Goal: Task Accomplishment & Management: Manage account settings

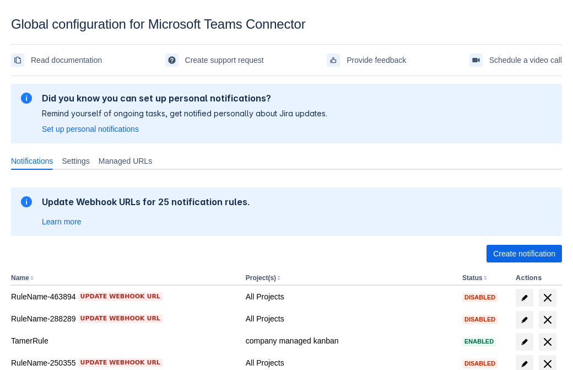
click at [524, 253] on span "Create notification" at bounding box center [524, 254] width 62 height 18
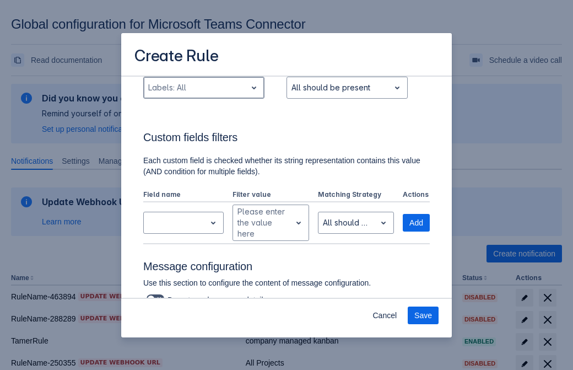
click at [203, 88] on div "Scrollable content" at bounding box center [195, 87] width 94 height 13
type input "720758_label"
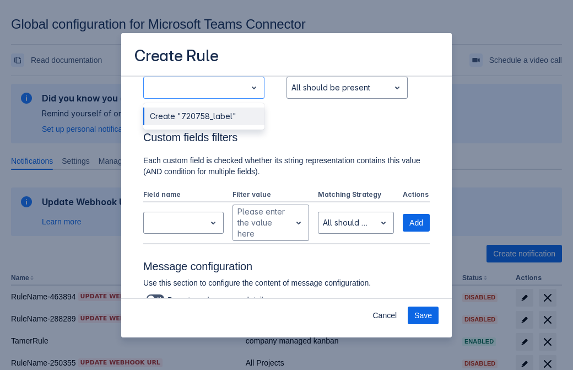
scroll to position [722, 0]
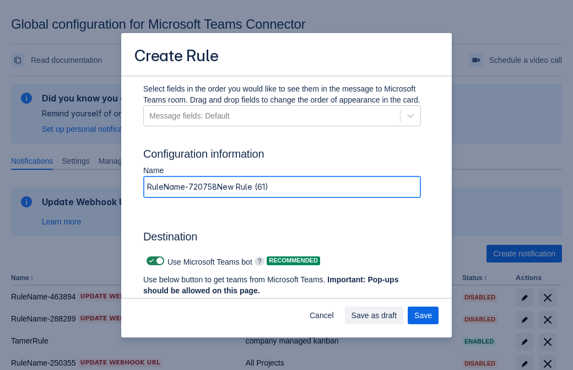
type input "RuleName-720758New Rule (61)"
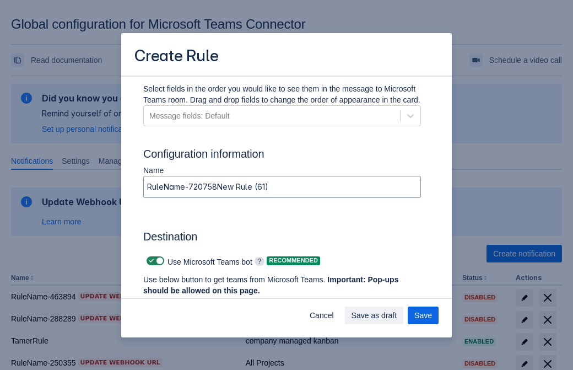
click at [150, 261] on span "Scrollable content" at bounding box center [151, 260] width 9 height 9
click at [150, 261] on input "Scrollable content" at bounding box center [150, 260] width 7 height 7
checkbox input "false"
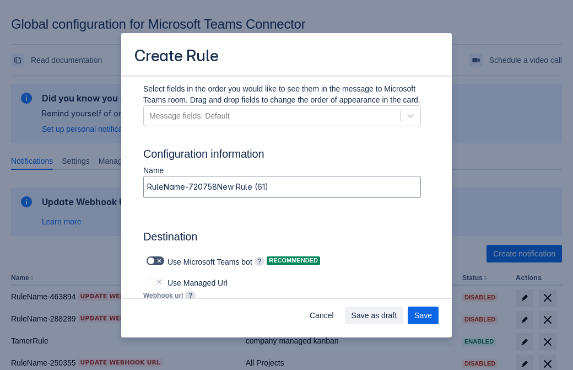
type input "https://prod-172.westeurope.logic.azure.com:443/workflows/ae977bb6ae334c9d95dfe…"
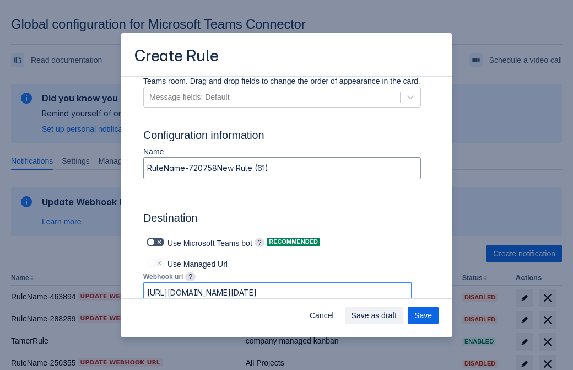
click at [397, 315] on span "Save as draft" at bounding box center [374, 315] width 46 height 18
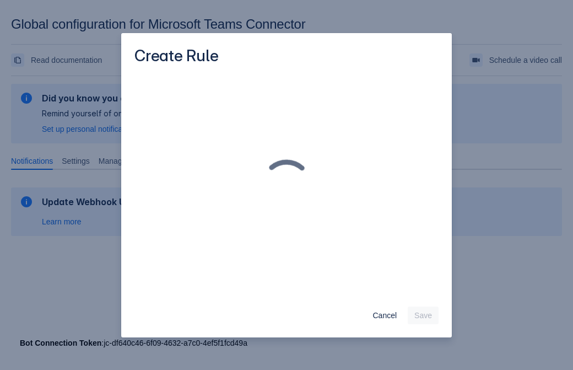
scroll to position [0, 0]
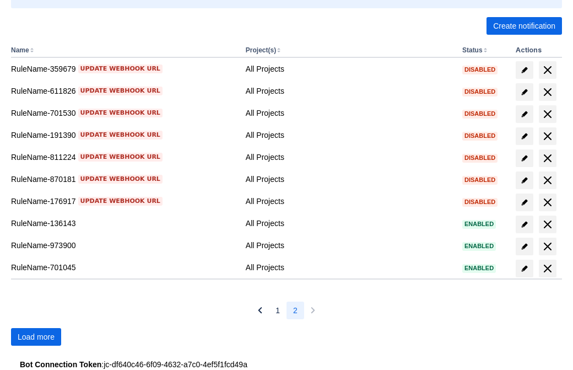
click at [36, 337] on span "Load more" at bounding box center [36, 337] width 37 height 18
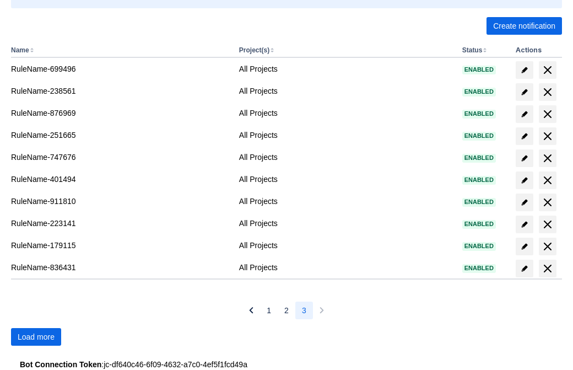
click at [36, 337] on span "Load more" at bounding box center [36, 337] width 37 height 18
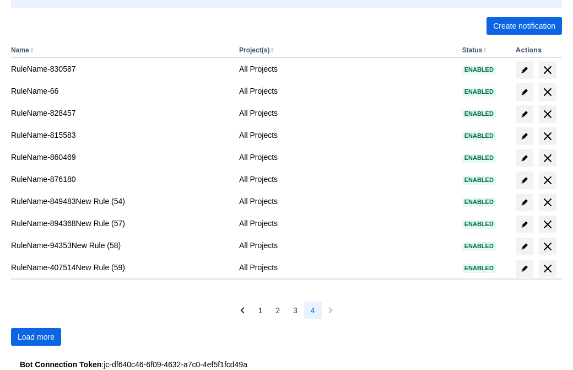
click at [36, 337] on span "Load more" at bounding box center [36, 337] width 37 height 18
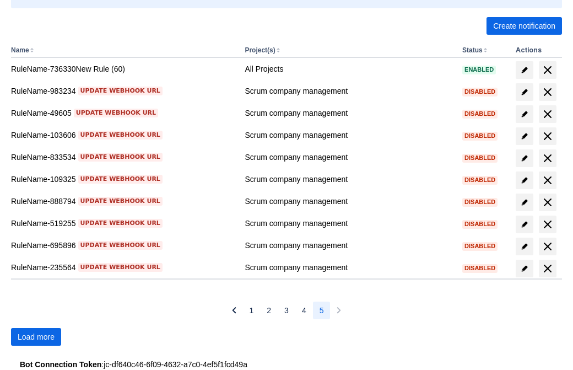
click at [36, 337] on span "Load more" at bounding box center [36, 337] width 37 height 18
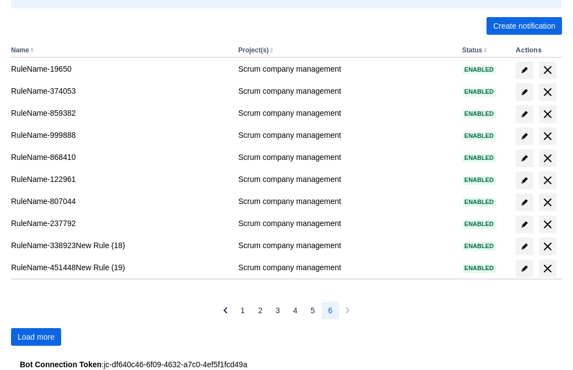
click at [36, 337] on span "Load more" at bounding box center [36, 337] width 37 height 18
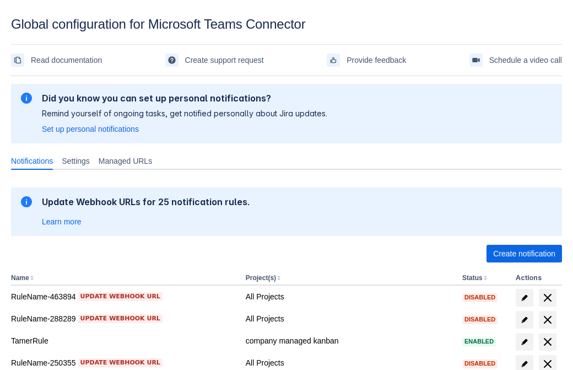
scroll to position [227, 0]
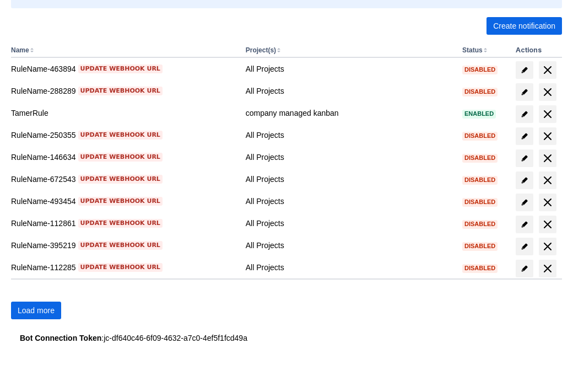
click at [36, 310] on span "Load more" at bounding box center [36, 310] width 37 height 18
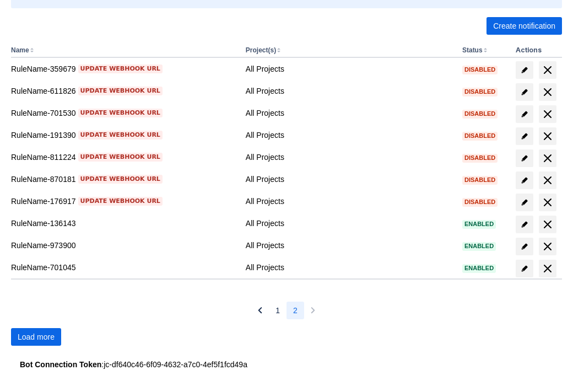
click at [36, 337] on span "Load more" at bounding box center [36, 337] width 37 height 18
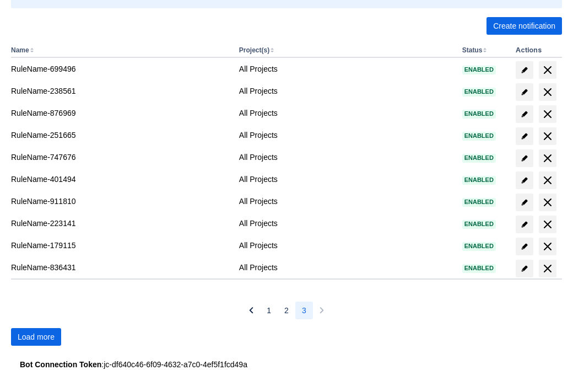
click at [36, 337] on span "Load more" at bounding box center [36, 337] width 37 height 18
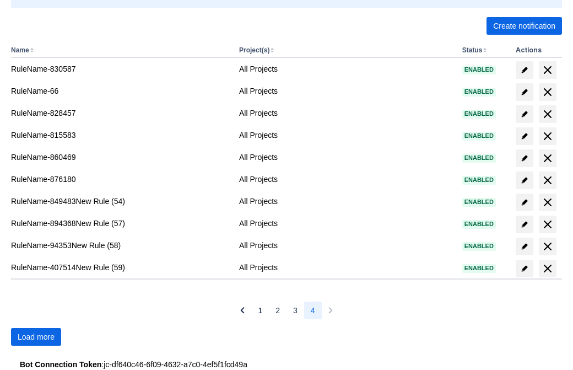
click at [36, 337] on span "Load more" at bounding box center [36, 337] width 37 height 18
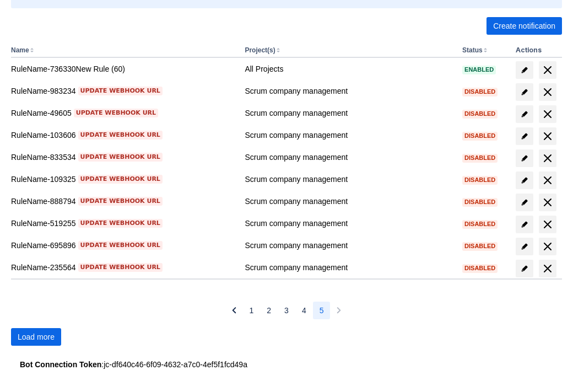
click at [36, 337] on span "Load more" at bounding box center [36, 337] width 37 height 18
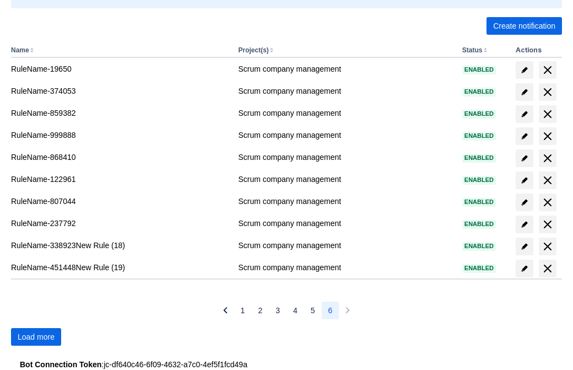
click at [36, 337] on span "Load more" at bounding box center [36, 337] width 37 height 18
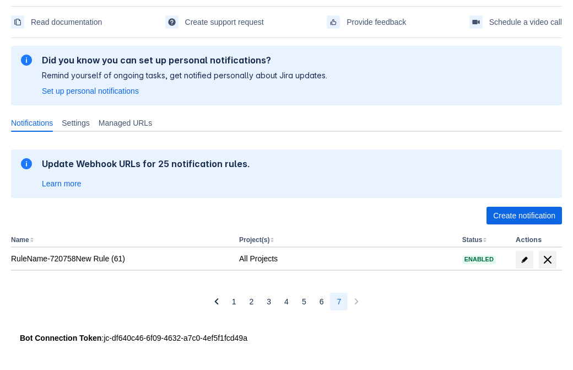
scroll to position [38, 0]
click at [547, 259] on span "delete" at bounding box center [547, 259] width 13 height 13
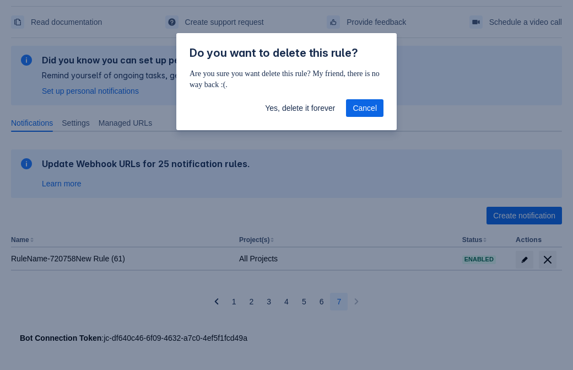
click at [300, 108] on span "Yes, delete it forever" at bounding box center [300, 108] width 70 height 18
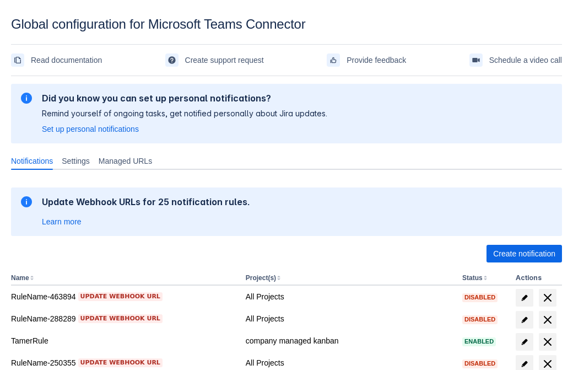
click at [524, 253] on span "Create notification" at bounding box center [524, 254] width 62 height 18
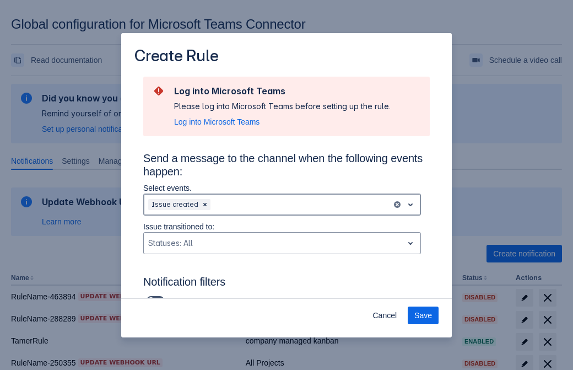
click at [282, 204] on div "Scrollable content" at bounding box center [300, 204] width 175 height 13
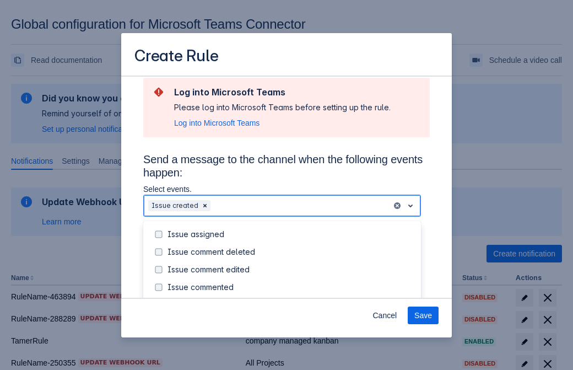
click at [291, 299] on div "Issue created" at bounding box center [290, 304] width 247 height 11
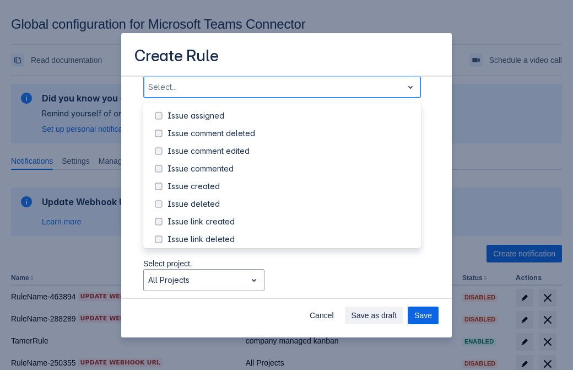
click at [291, 286] on div "Issue updated" at bounding box center [290, 291] width 247 height 11
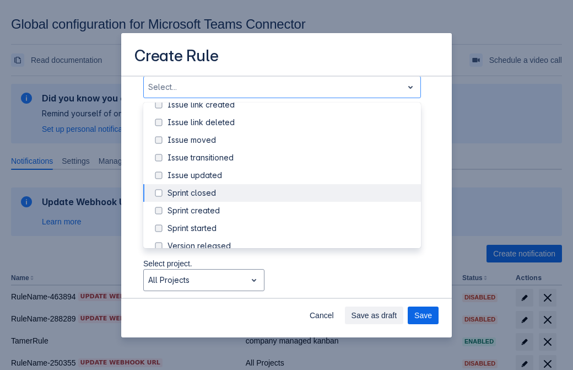
type input "871519_label"
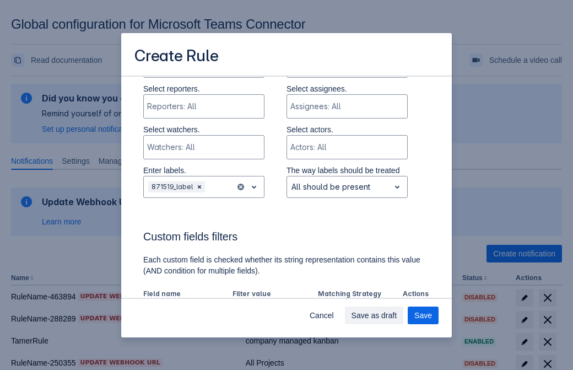
scroll to position [722, 0]
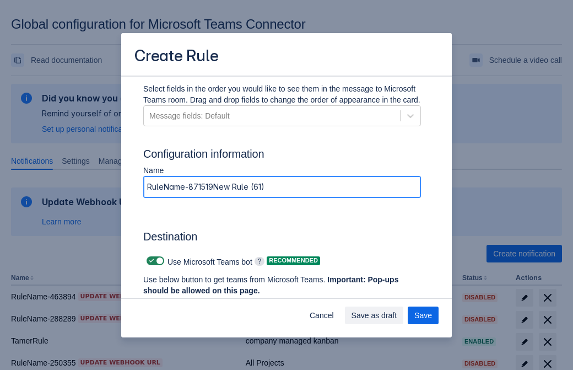
type input "RuleName-871519New Rule (61)"
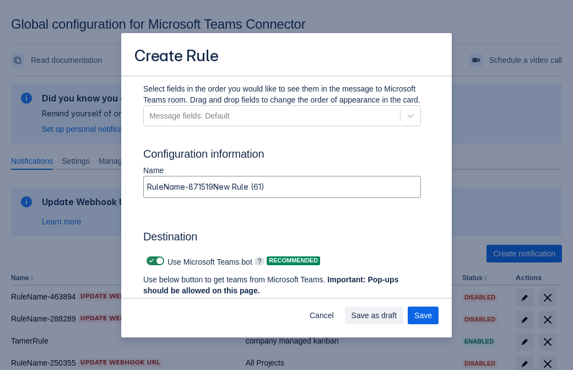
click at [150, 261] on span "Scrollable content" at bounding box center [151, 260] width 9 height 9
click at [150, 261] on input "Scrollable content" at bounding box center [150, 260] width 7 height 7
checkbox input "false"
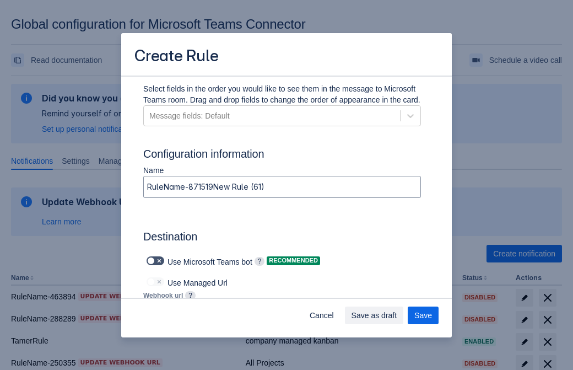
type input "https://prod-112.westeurope.logic.azure.com:443/workflows/bae959254738451b85002…"
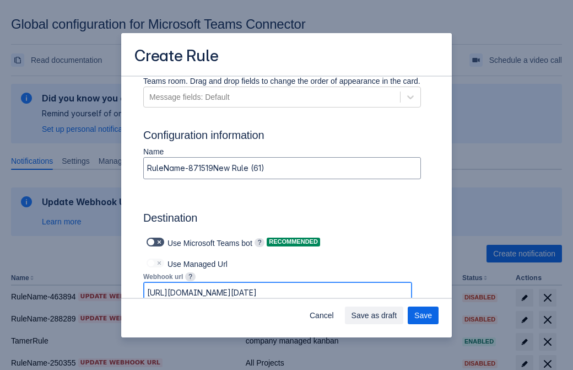
click at [397, 315] on span "Save as draft" at bounding box center [374, 315] width 46 height 18
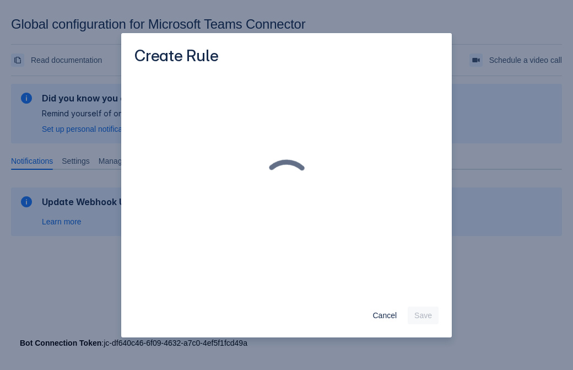
scroll to position [0, 0]
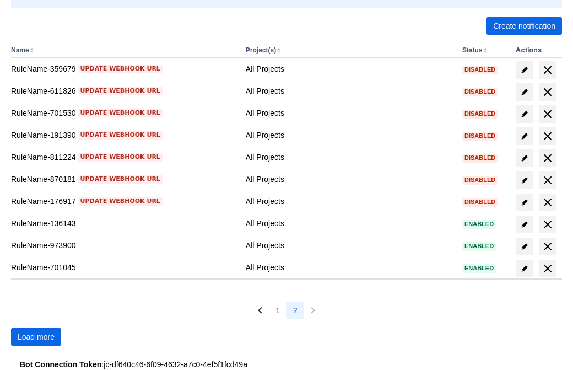
click at [36, 337] on span "Load more" at bounding box center [36, 337] width 37 height 18
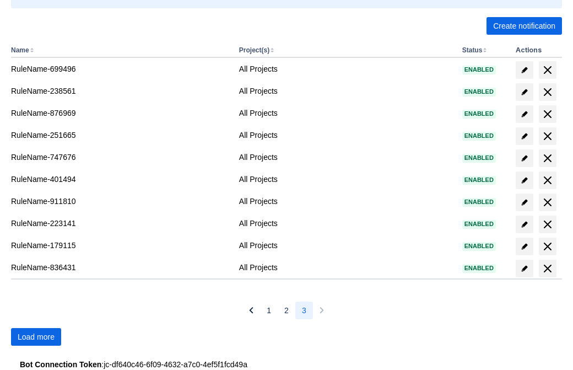
click at [36, 337] on span "Load more" at bounding box center [36, 337] width 37 height 18
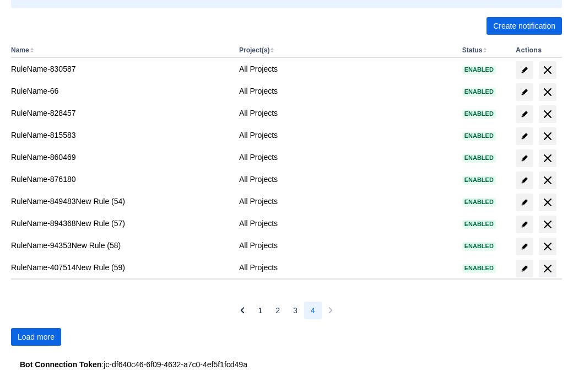
click at [36, 337] on span "Load more" at bounding box center [36, 337] width 37 height 18
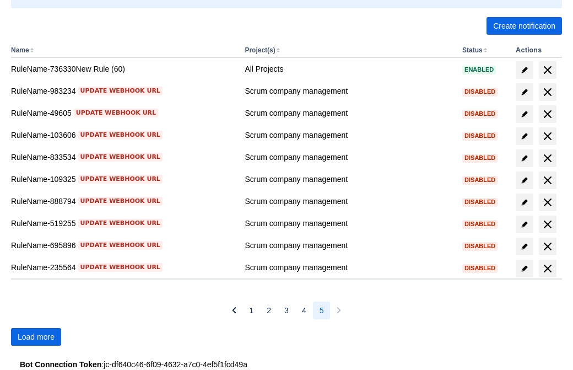
click at [36, 337] on span "Load more" at bounding box center [36, 337] width 37 height 18
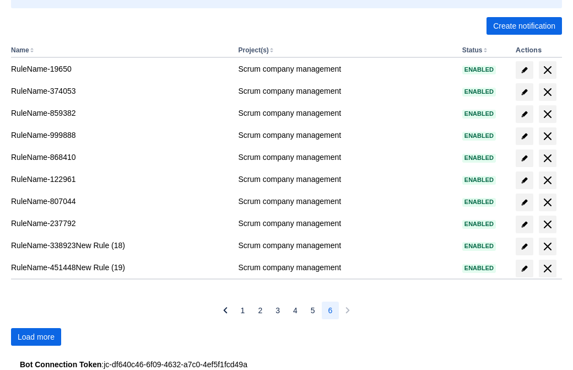
click at [36, 337] on span "Load more" at bounding box center [36, 337] width 37 height 18
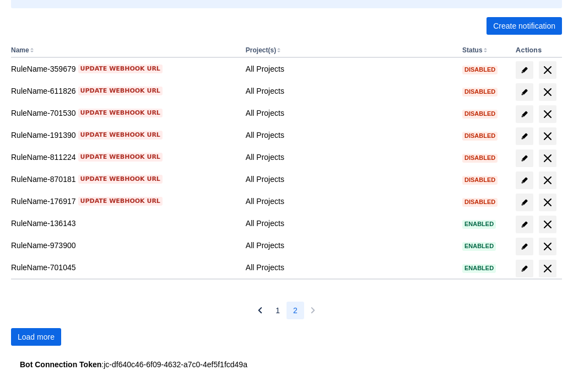
click at [36, 337] on span "Load more" at bounding box center [36, 337] width 37 height 18
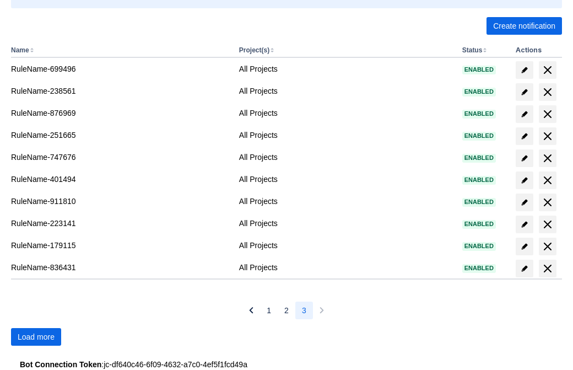
click at [36, 337] on span "Load more" at bounding box center [36, 337] width 37 height 18
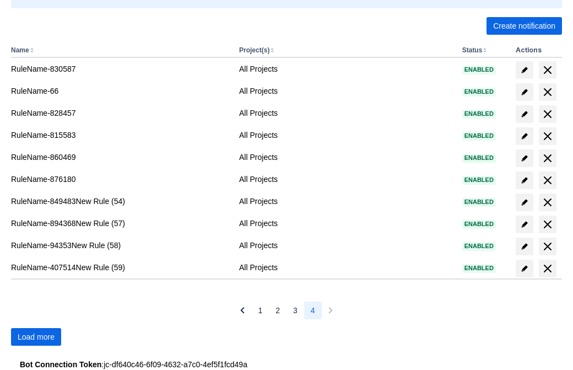
click at [36, 337] on span "Load more" at bounding box center [36, 337] width 37 height 18
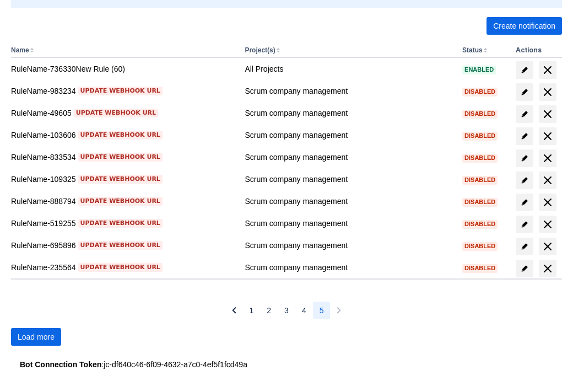
click at [36, 337] on span "Load more" at bounding box center [36, 337] width 37 height 18
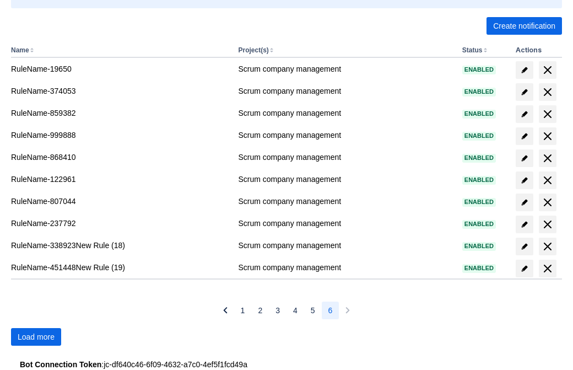
click at [36, 337] on span "Load more" at bounding box center [36, 337] width 37 height 18
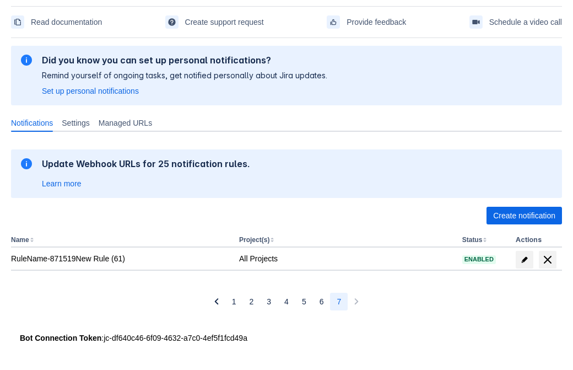
click at [547, 259] on span "delete" at bounding box center [547, 259] width 13 height 13
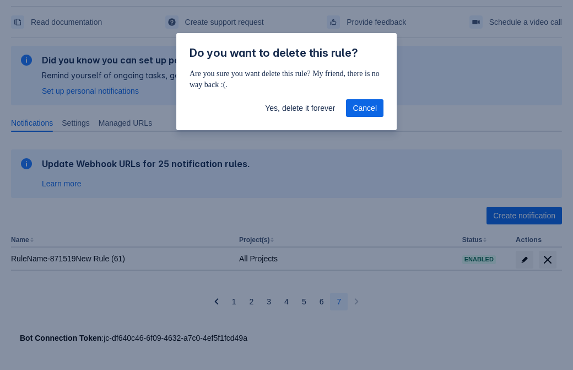
click at [300, 108] on span "Yes, delete it forever" at bounding box center [300, 108] width 70 height 18
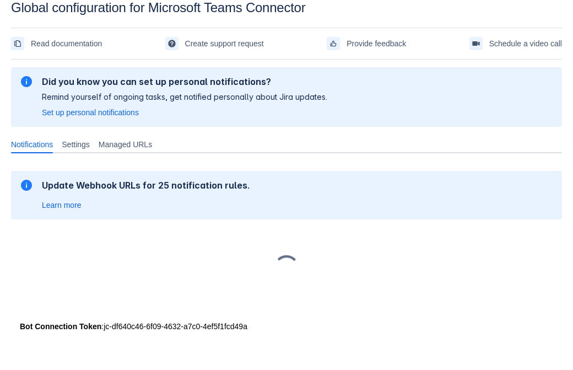
scroll to position [17, 0]
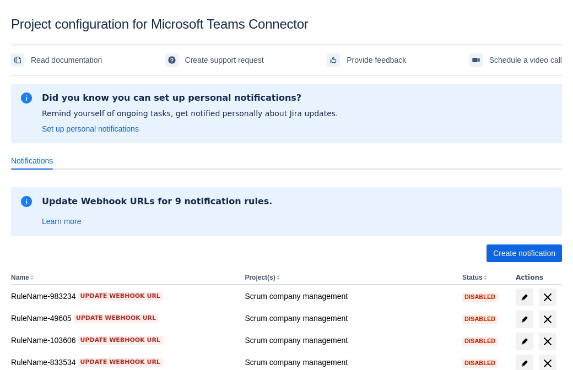
click at [524, 253] on span "Create notification" at bounding box center [524, 254] width 62 height 18
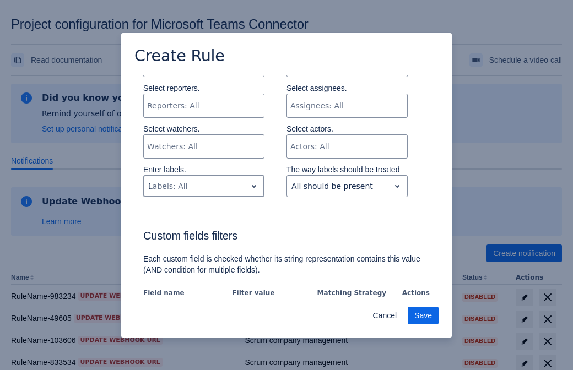
type input "302843_label"
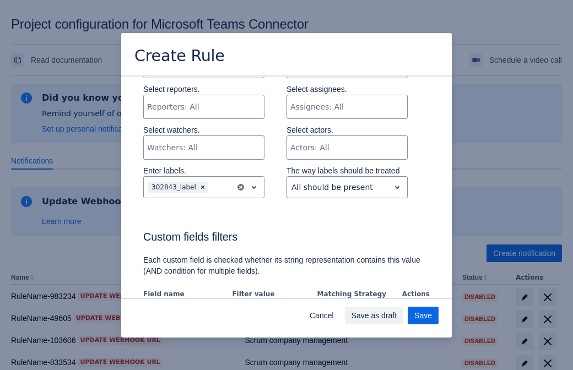
scroll to position [671, 0]
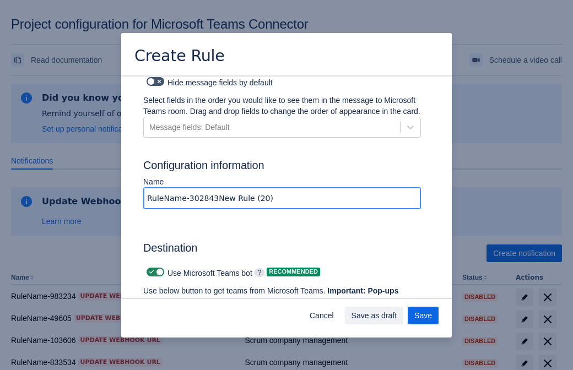
type input "RuleName-302843New Rule (20)"
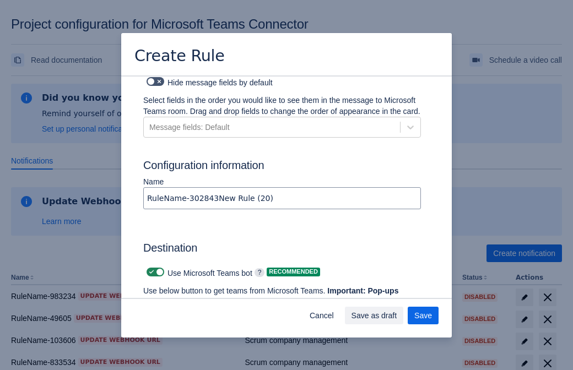
click at [150, 268] on span at bounding box center [151, 272] width 9 height 9
click at [150, 269] on input "checkbox" at bounding box center [150, 272] width 7 height 7
checkbox input "false"
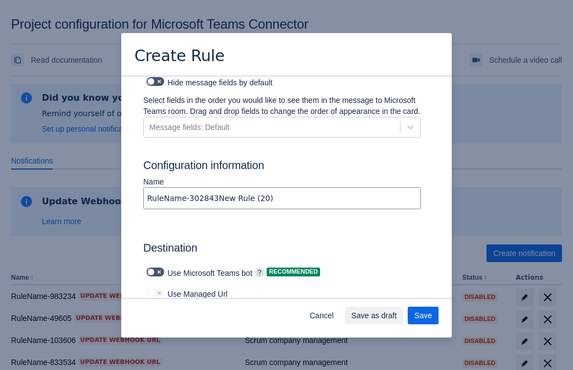
type input "https://prod-103.westeurope.logic.azure.com:443/workflows/562279af401f414e8dae6…"
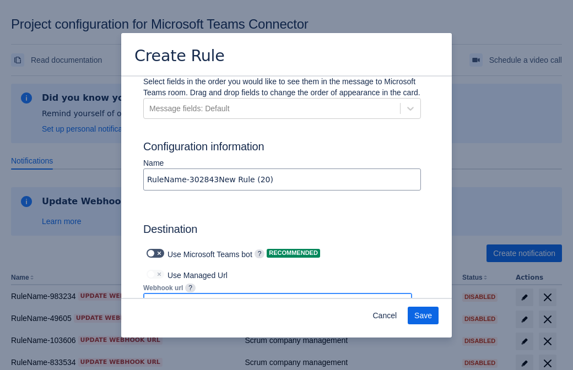
click at [423, 316] on span "Save" at bounding box center [423, 316] width 18 height 18
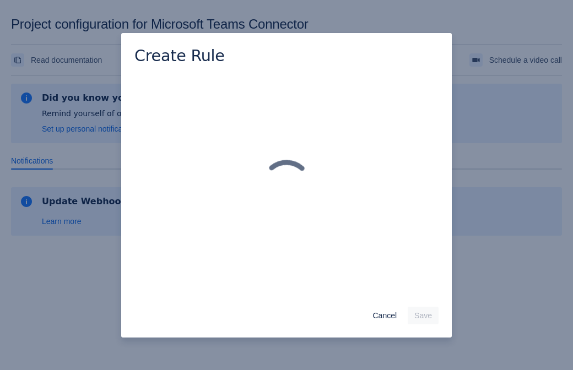
scroll to position [0, 0]
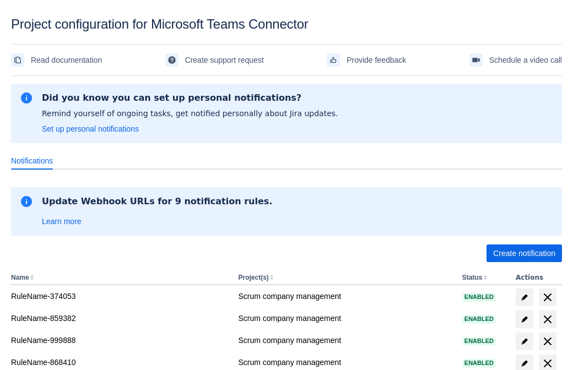
scroll to position [216, 0]
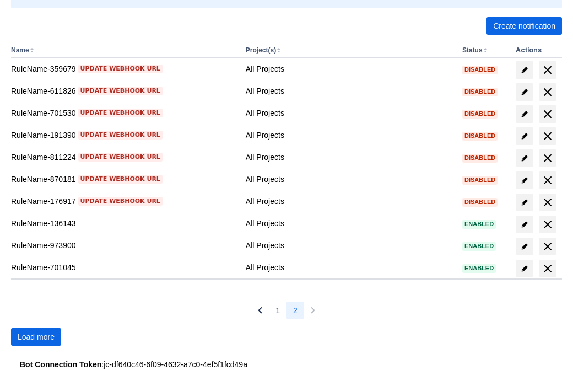
click at [36, 337] on span "Load more" at bounding box center [36, 337] width 37 height 18
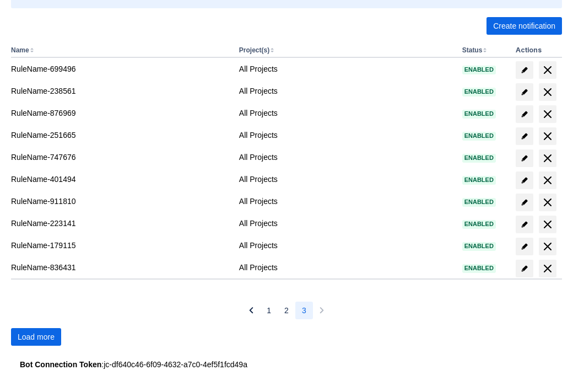
click at [36, 337] on span "Load more" at bounding box center [36, 337] width 37 height 18
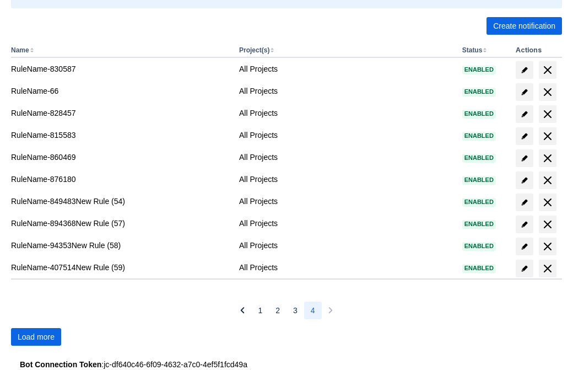
click at [36, 337] on span "Load more" at bounding box center [36, 337] width 37 height 18
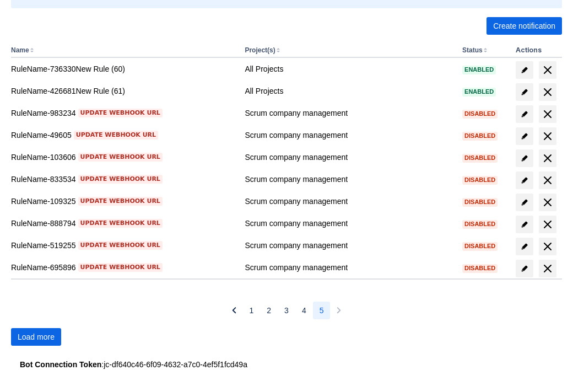
click at [36, 337] on span "Load more" at bounding box center [36, 337] width 37 height 18
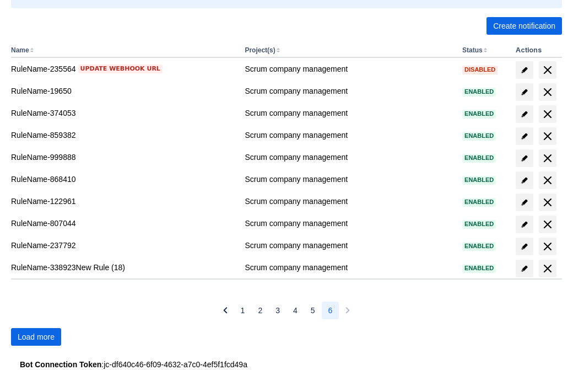
click at [36, 337] on span "Load more" at bounding box center [36, 337] width 37 height 18
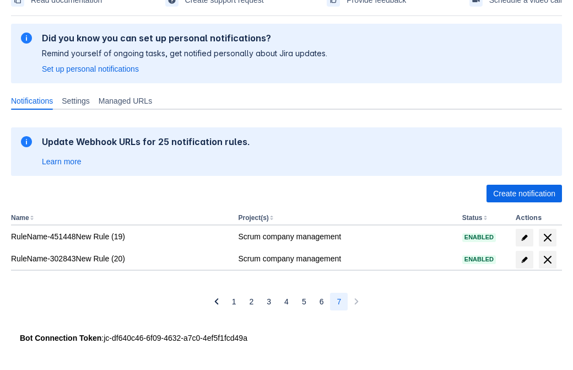
click at [547, 259] on span "delete" at bounding box center [547, 259] width 13 height 13
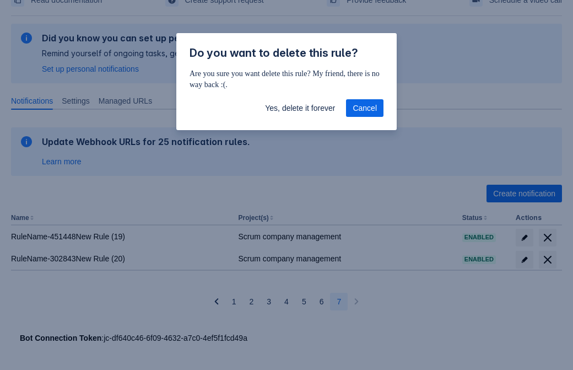
click at [300, 108] on span "Yes, delete it forever" at bounding box center [300, 108] width 70 height 18
